Goal: Information Seeking & Learning: Find specific fact

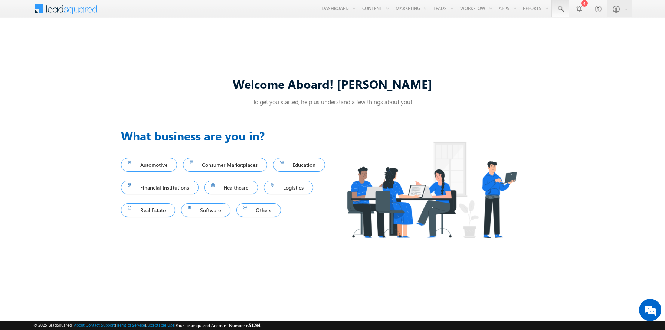
click at [561, 9] on span at bounding box center [560, 8] width 7 height 7
type input "8923023646"
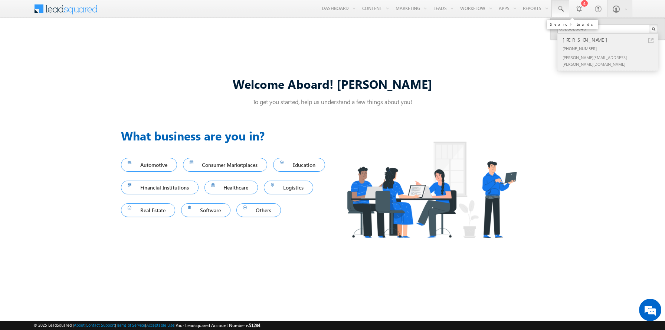
click at [611, 40] on div "[PERSON_NAME]" at bounding box center [611, 40] width 100 height 8
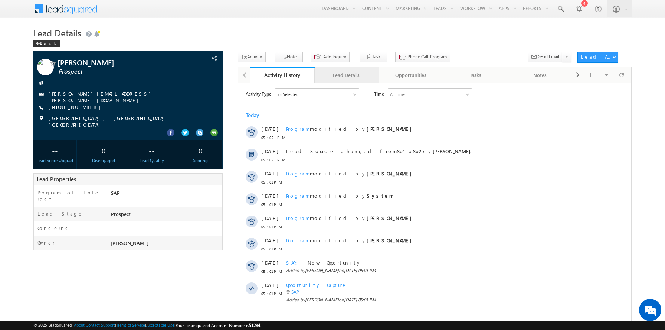
click at [346, 75] on div "Lead Details" at bounding box center [347, 75] width 52 height 9
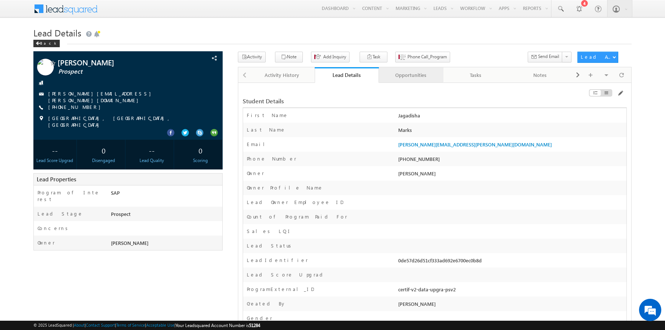
click at [411, 75] on div "Opportunities" at bounding box center [411, 75] width 52 height 9
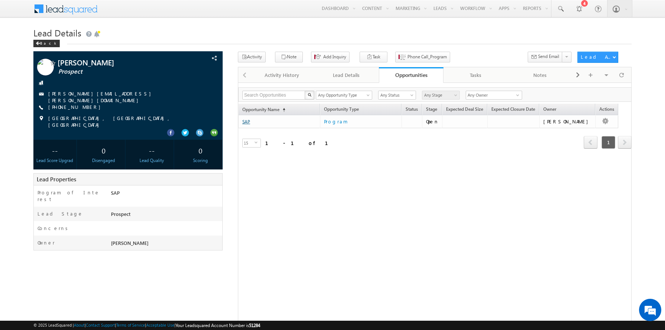
click at [246, 122] on link "SAP" at bounding box center [246, 122] width 8 height 6
